Goal: Task Accomplishment & Management: Use online tool/utility

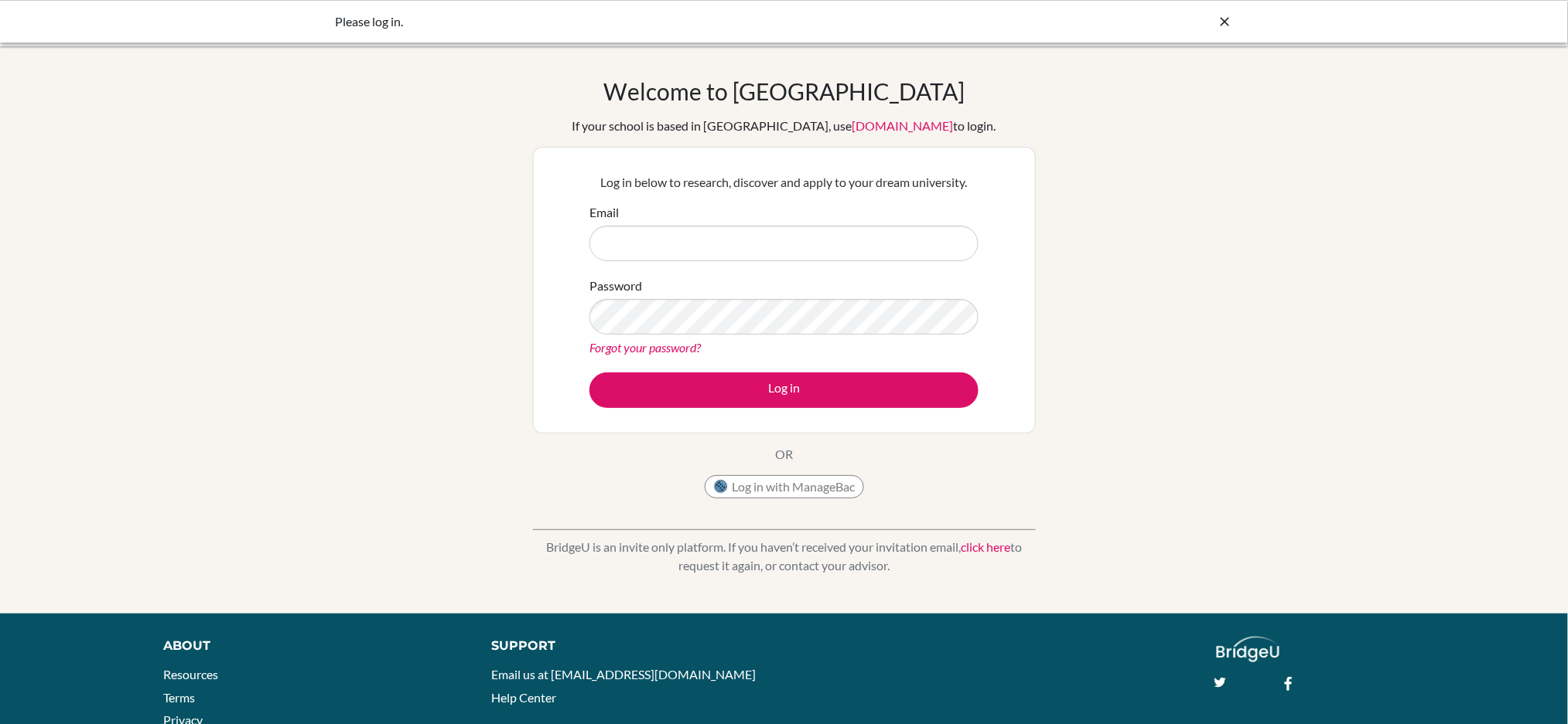
type input "[EMAIL_ADDRESS][DOMAIN_NAME]"
click at [1224, 18] on icon at bounding box center [1225, 21] width 15 height 15
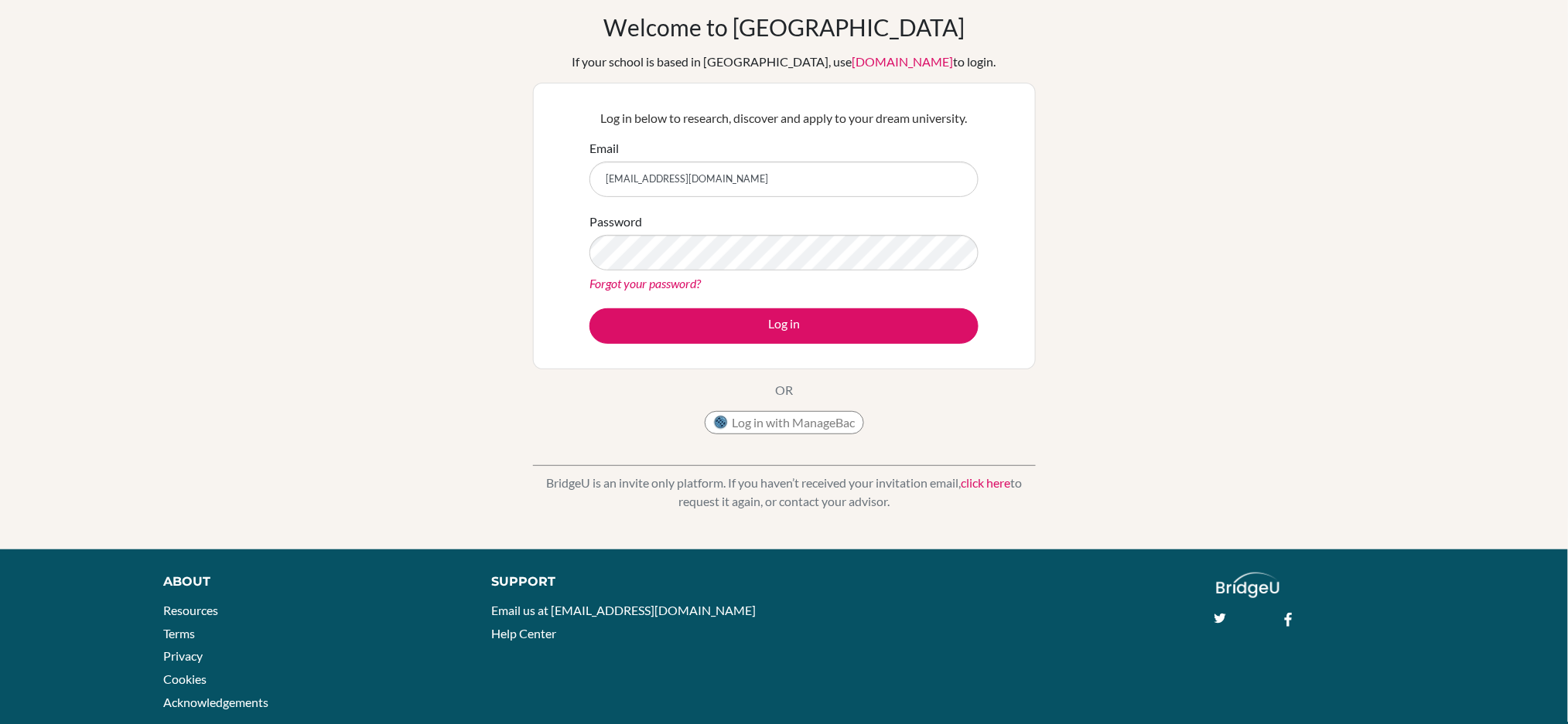
scroll to position [100, 0]
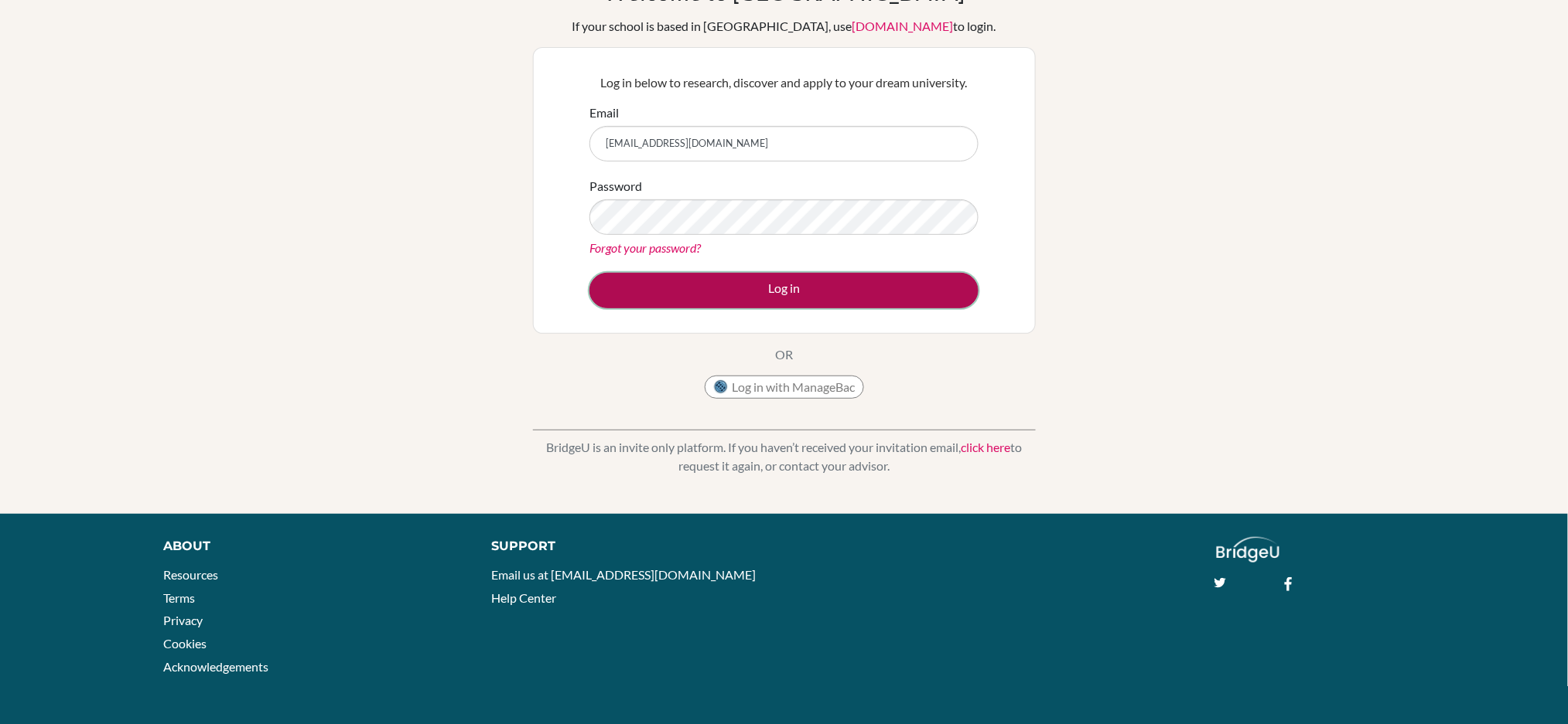
click at [764, 296] on button "Log in" at bounding box center [784, 290] width 389 height 35
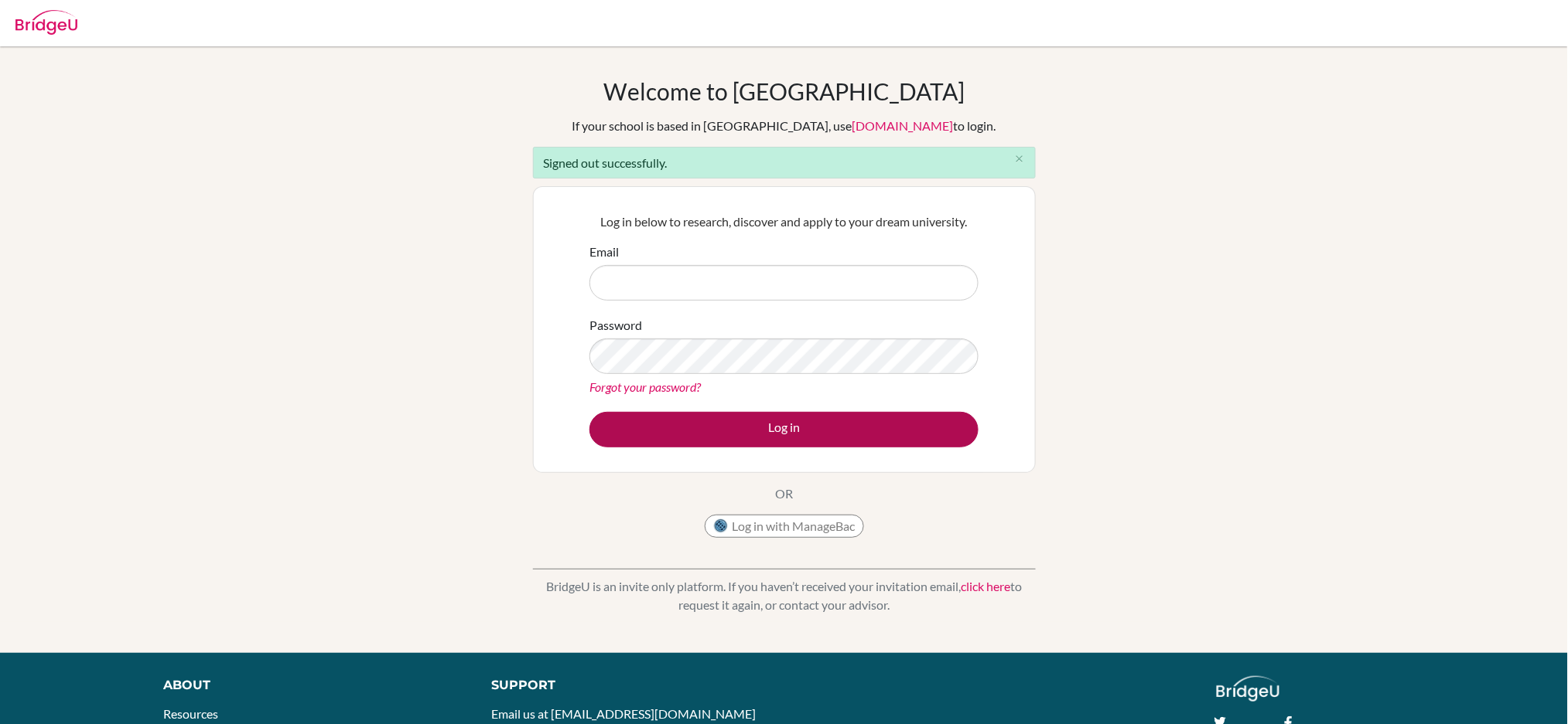
type input "[EMAIL_ADDRESS][DOMAIN_NAME]"
click at [851, 438] on button "Log in" at bounding box center [784, 430] width 389 height 35
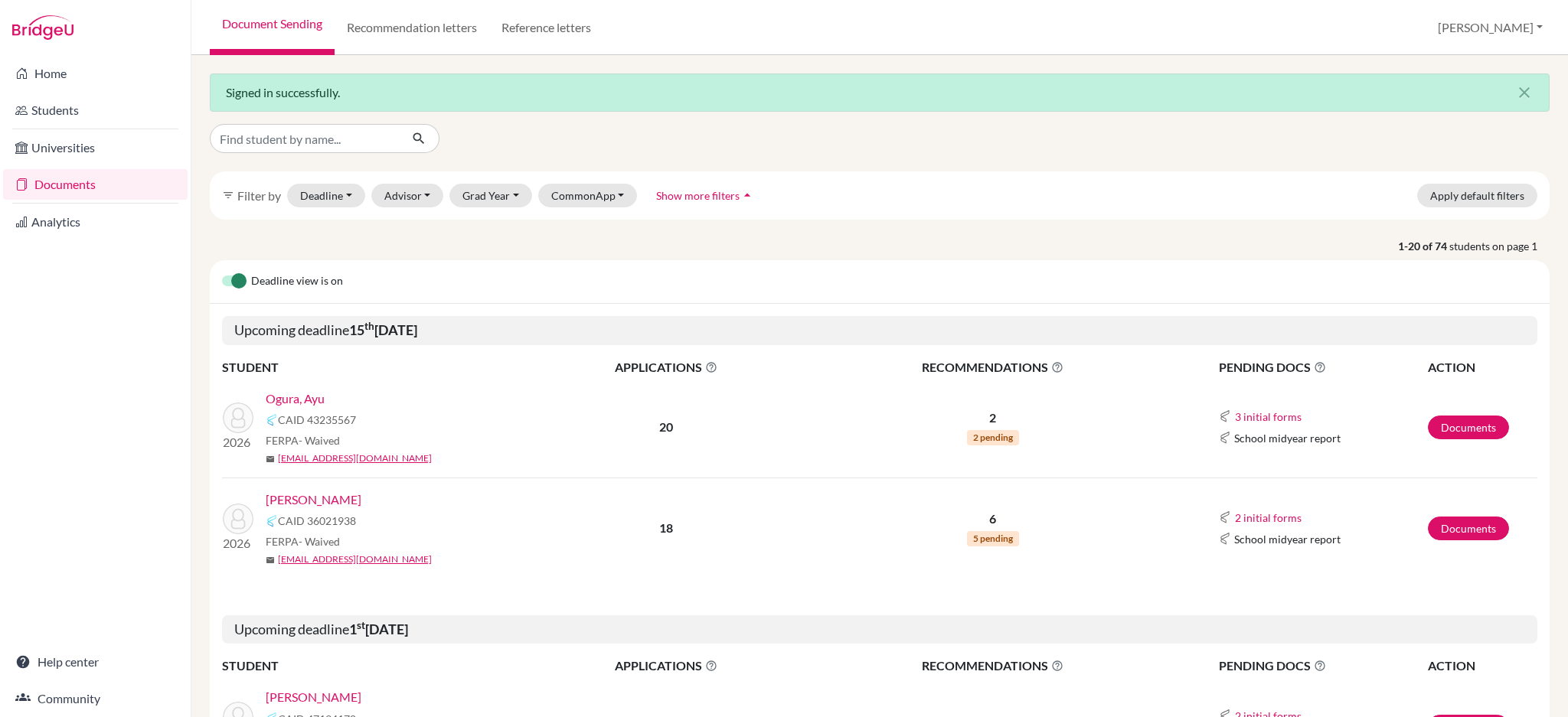
click at [292, 402] on link "Ogura, Ayu" at bounding box center [295, 399] width 59 height 18
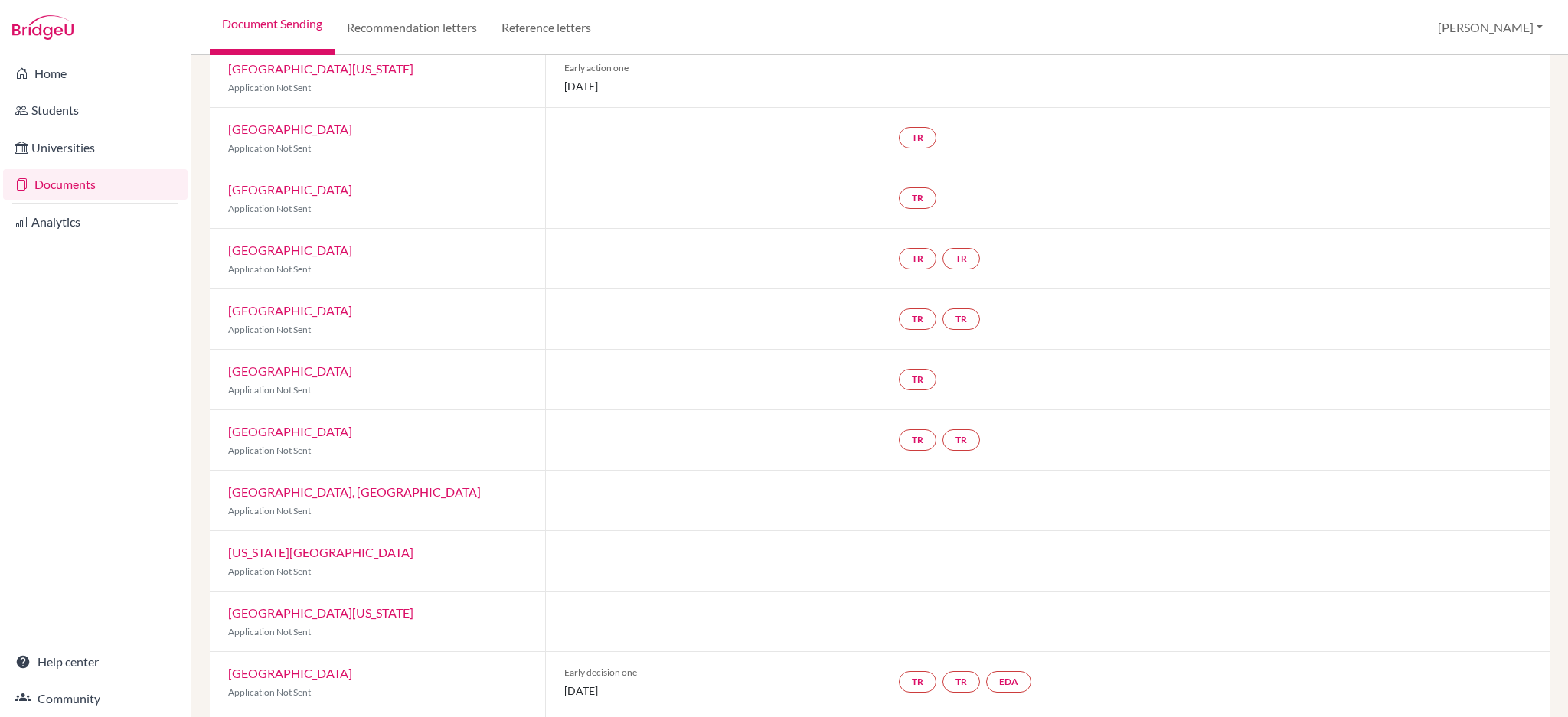
scroll to position [767, 0]
